Goal: Task Accomplishment & Management: Manage account settings

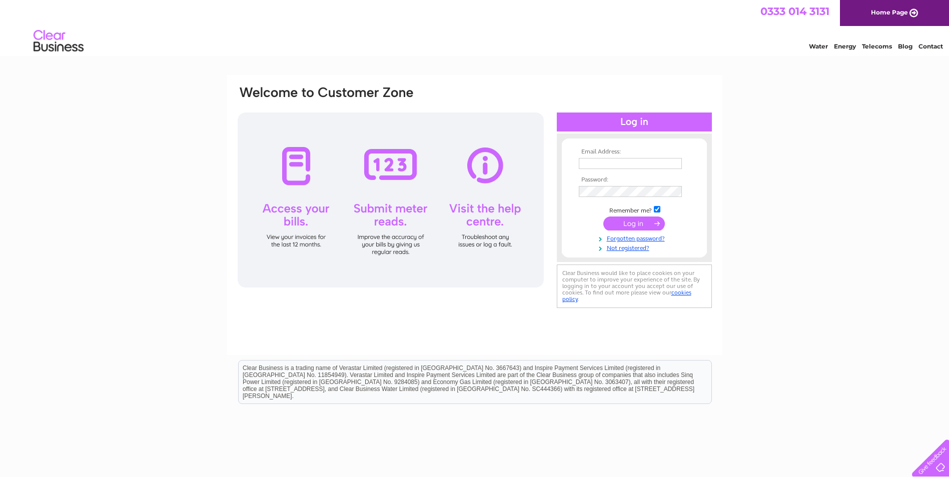
type input "accounts@willispharmacy.com"
click at [641, 224] on input "submit" at bounding box center [634, 224] width 62 height 14
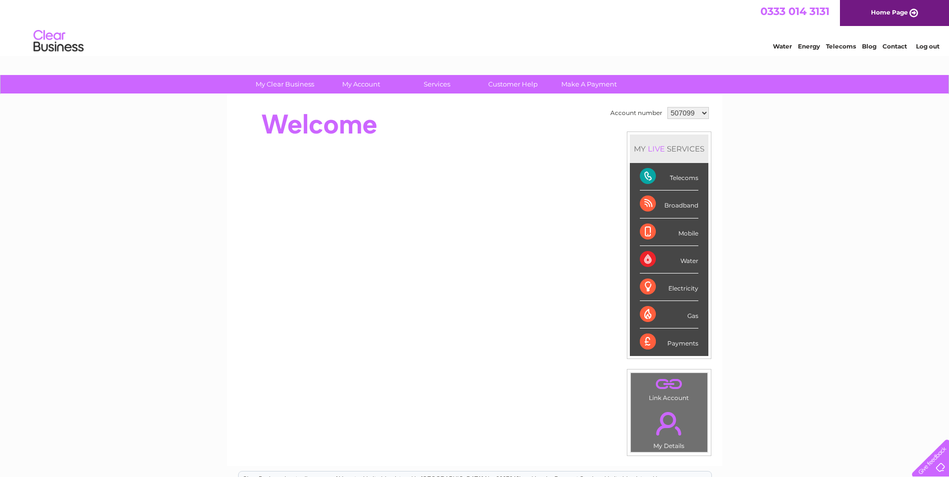
click at [701, 116] on select "507099 914198 1150009" at bounding box center [688, 113] width 42 height 12
select select "1150009"
click at [667, 107] on select "507099 914198 1150009" at bounding box center [688, 113] width 42 height 12
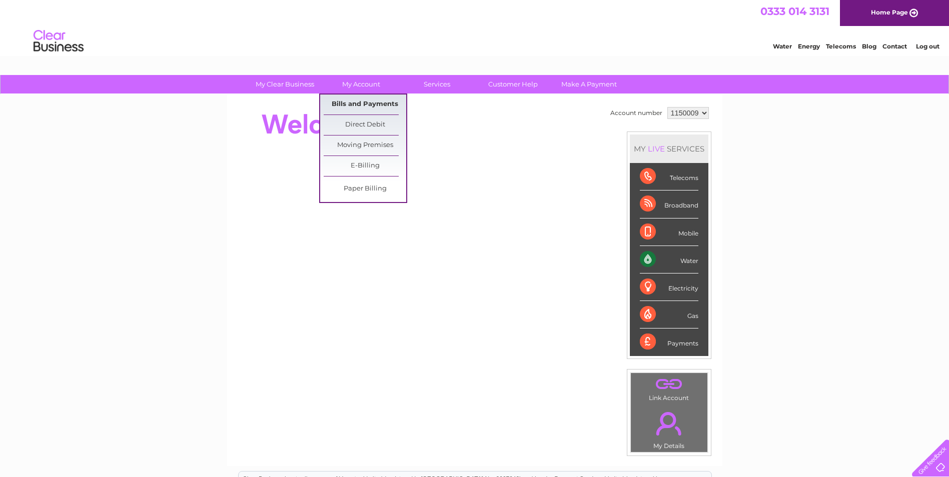
click at [361, 99] on link "Bills and Payments" at bounding box center [365, 105] width 83 height 20
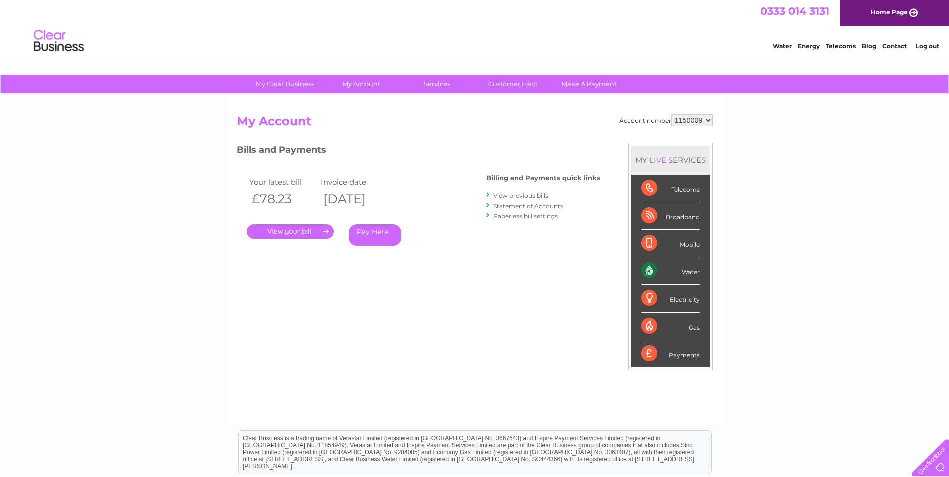
click at [291, 231] on link "." at bounding box center [290, 232] width 87 height 15
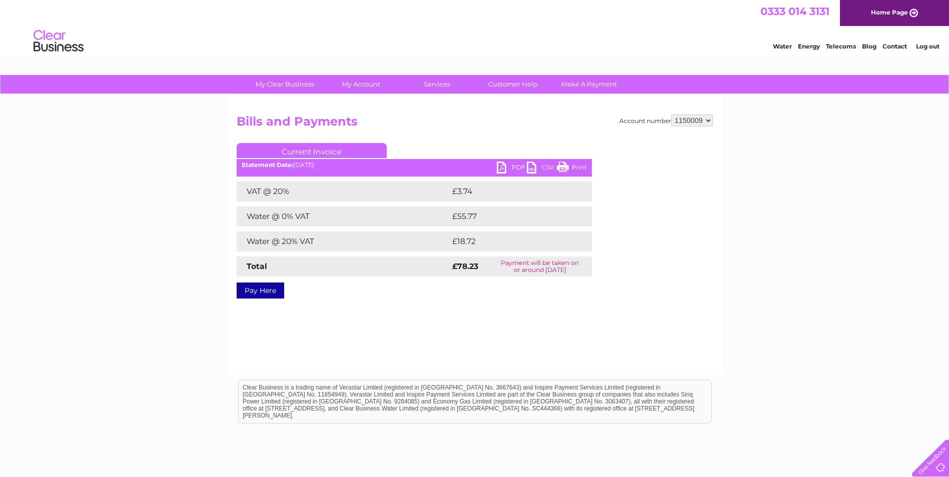
click at [508, 169] on link "PDF" at bounding box center [512, 169] width 30 height 15
click at [470, 311] on div "Account number 507099 914198 1150009 Bills and Payments Current Invoice PDF CSV…" at bounding box center [474, 235] width 495 height 280
